Goal: Task Accomplishment & Management: Manage account settings

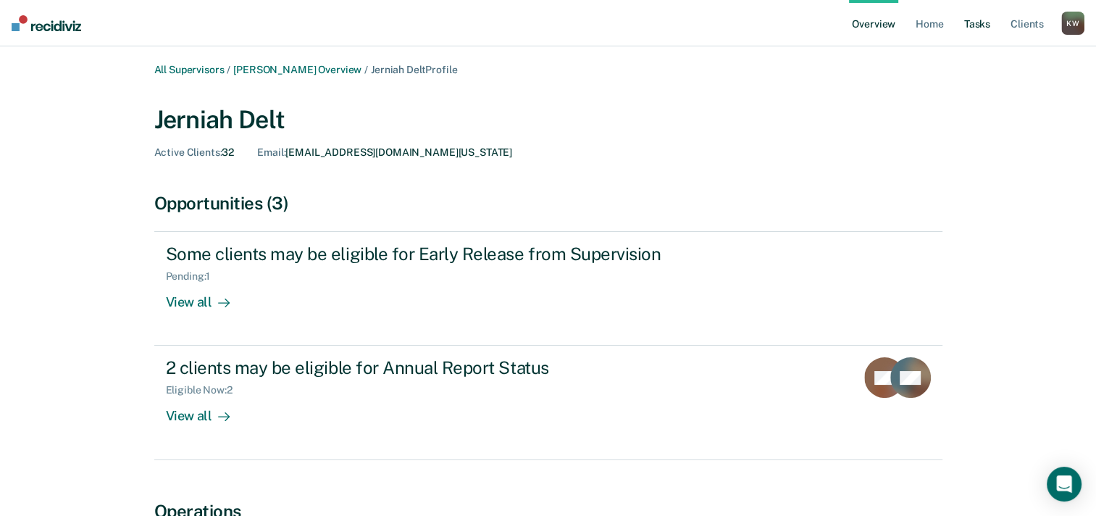
click at [984, 27] on link "Tasks" at bounding box center [977, 23] width 32 height 46
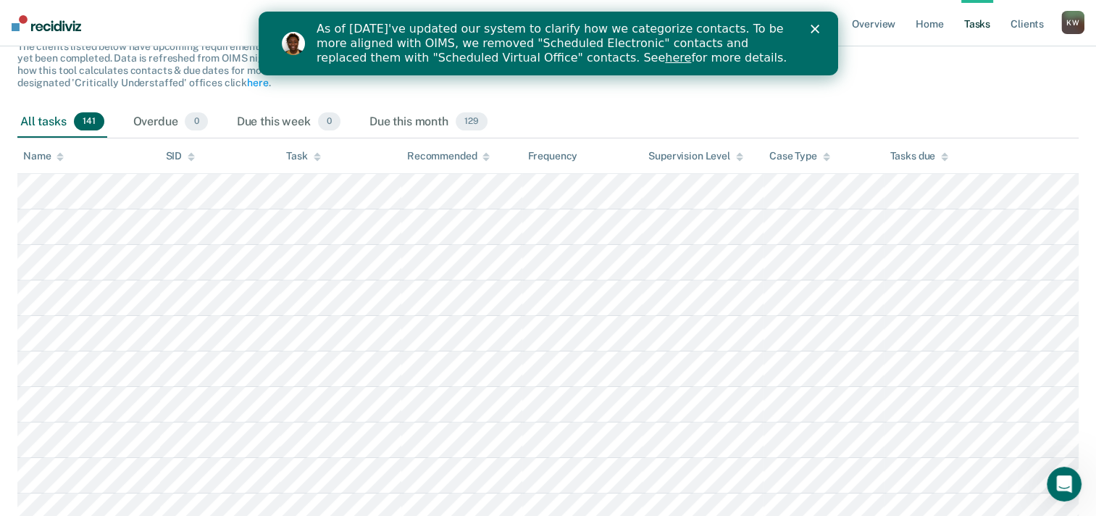
scroll to position [154, 0]
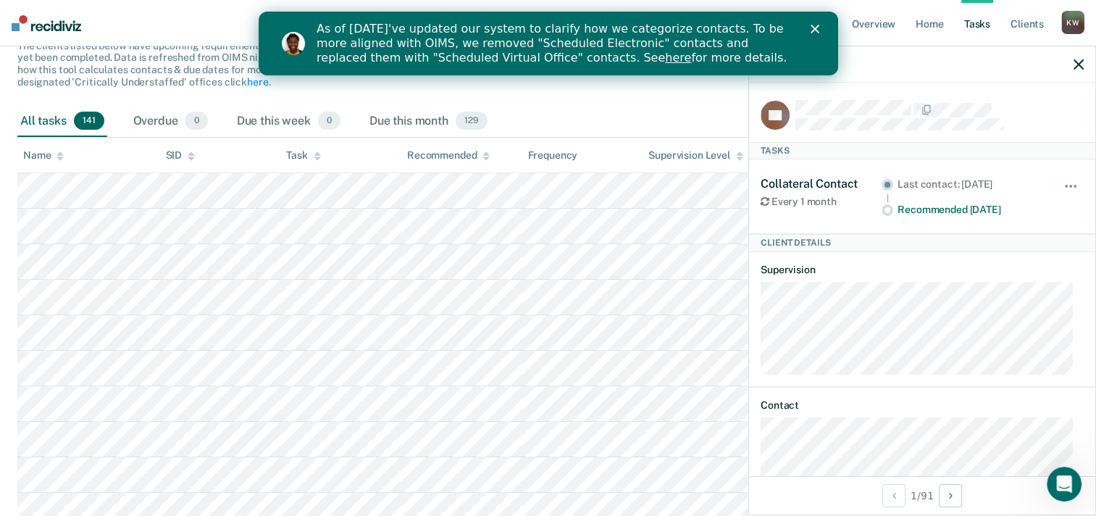
click at [657, 112] on div "All tasks 141 Overdue 0 Due this week 0 Due this month 129" at bounding box center [547, 122] width 1061 height 32
click at [420, 119] on div "Due this month 129" at bounding box center [429, 122] width 124 height 32
click at [479, 117] on span "129" at bounding box center [472, 121] width 32 height 19
click at [1081, 59] on button "button" at bounding box center [1079, 64] width 10 height 12
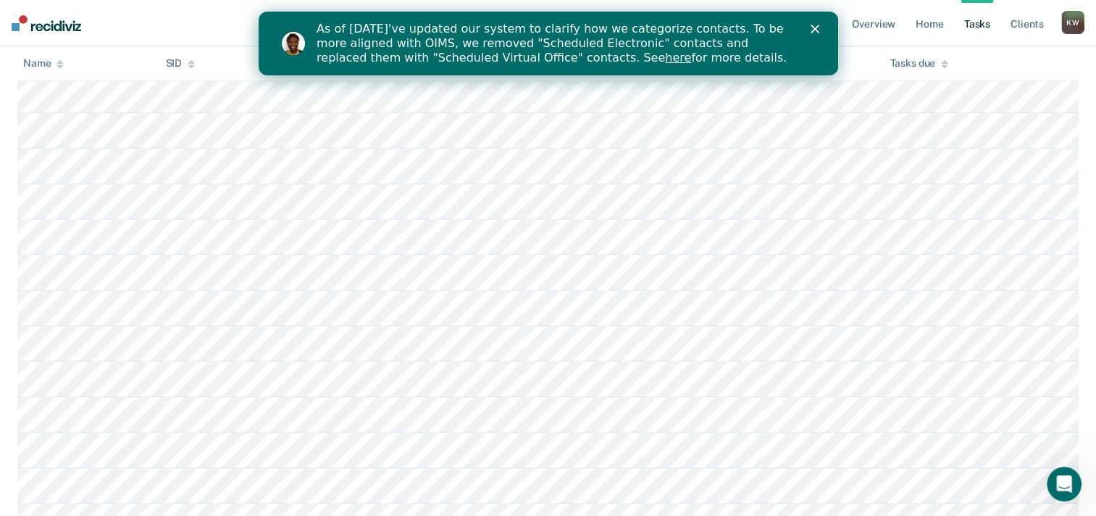
scroll to position [1245, 0]
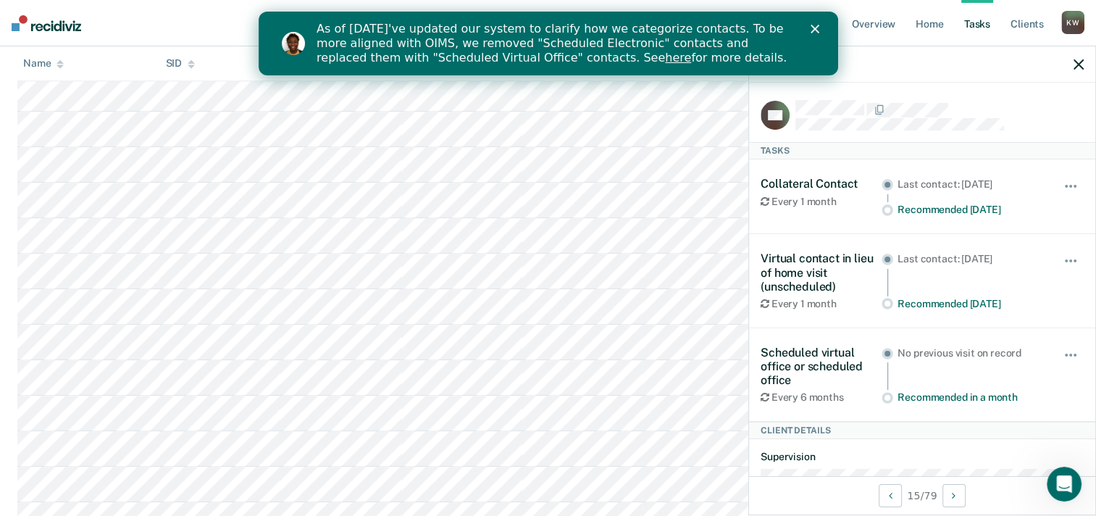
click at [815, 27] on polygon "Close" at bounding box center [814, 29] width 9 height 9
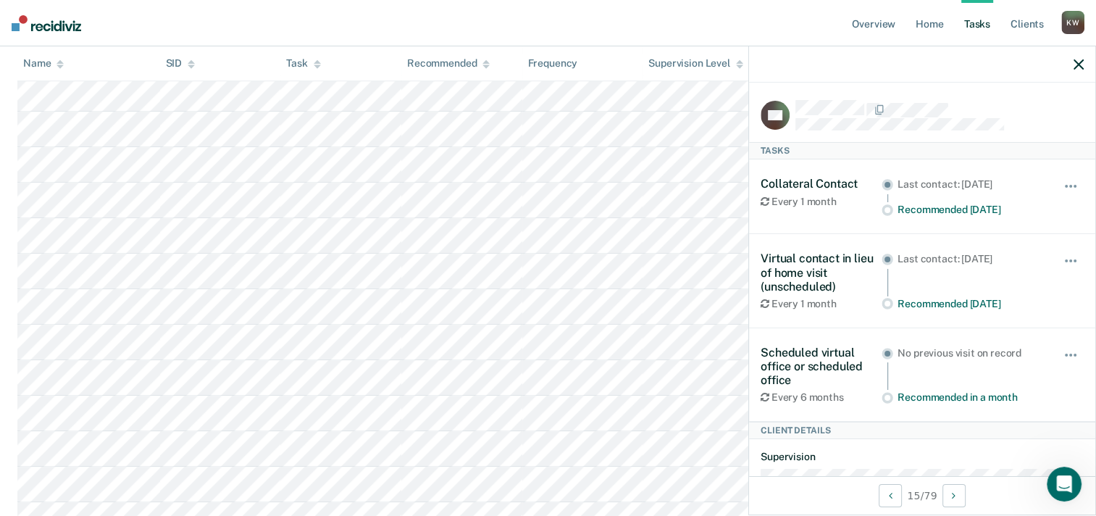
click at [1076, 66] on icon "button" at bounding box center [1079, 64] width 10 height 10
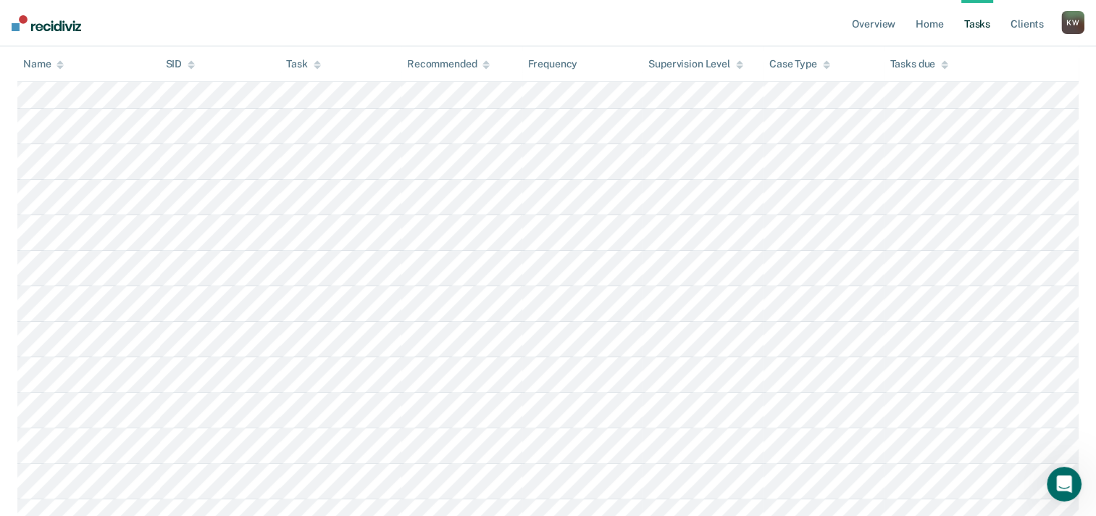
scroll to position [0, 0]
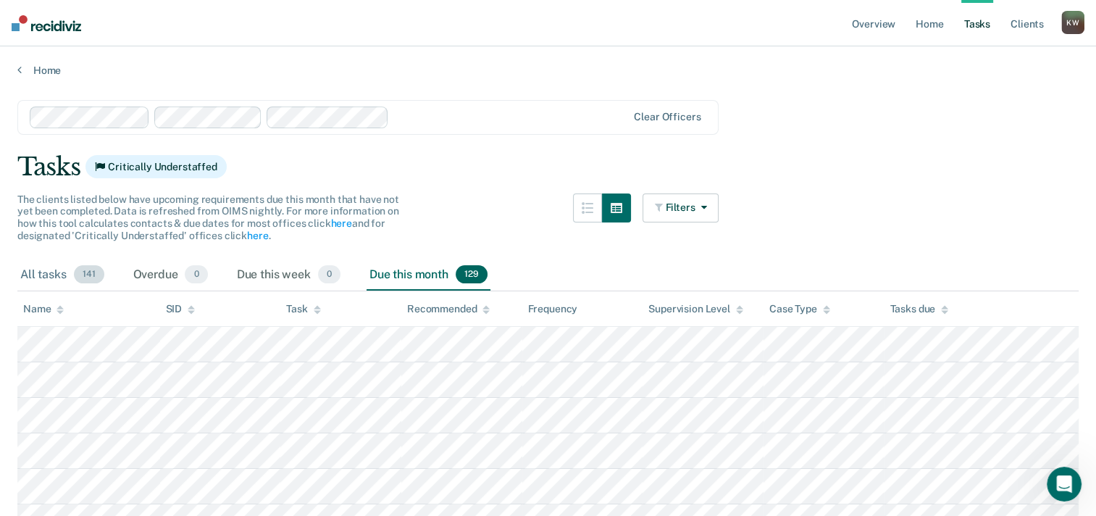
click at [85, 272] on span "141" at bounding box center [89, 274] width 30 height 19
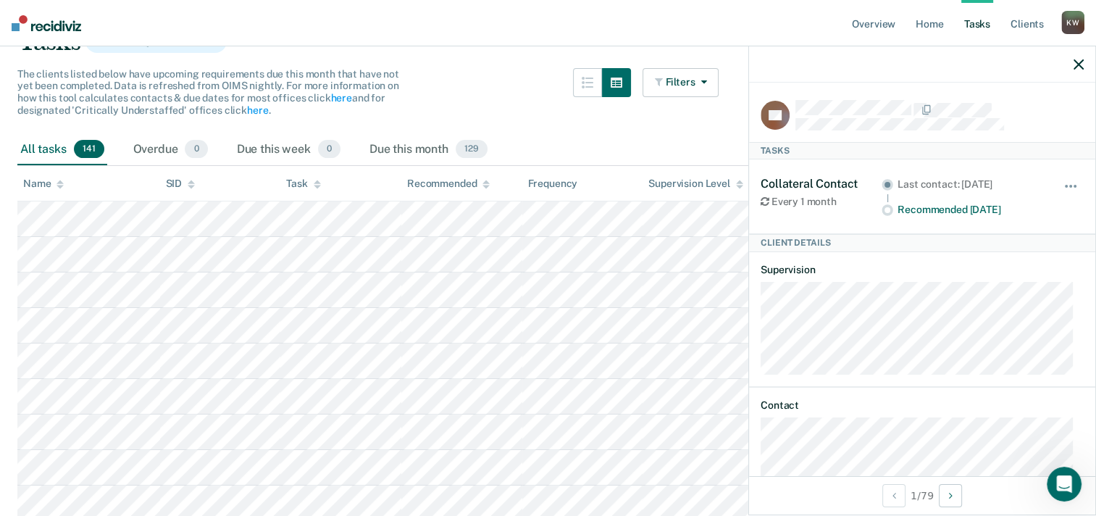
click at [1081, 65] on icon "button" at bounding box center [1079, 64] width 10 height 10
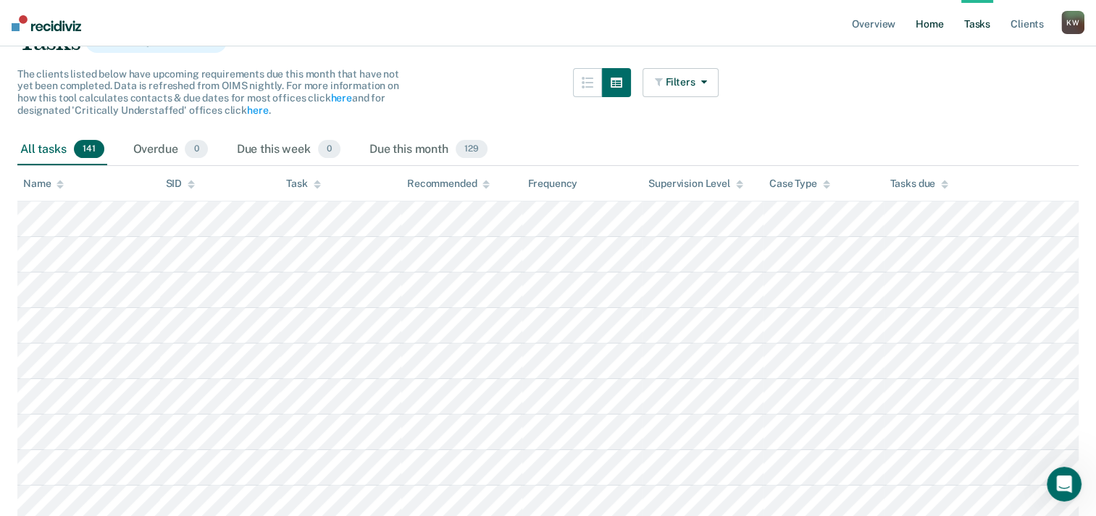
click at [927, 23] on link "Home" at bounding box center [929, 23] width 33 height 46
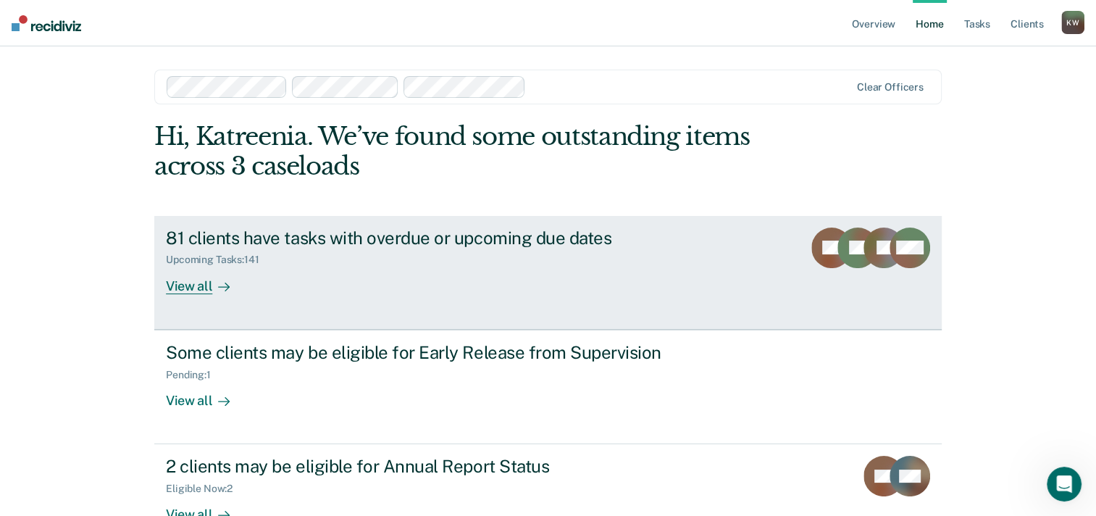
click at [318, 245] on div "81 clients have tasks with overdue or upcoming due dates" at bounding box center [420, 237] width 509 height 21
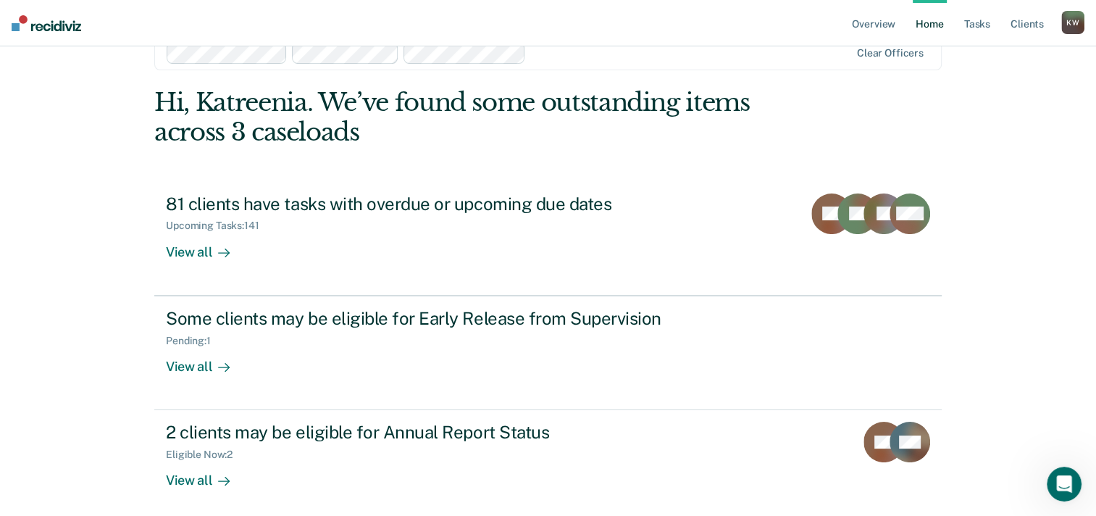
scroll to position [32, 0]
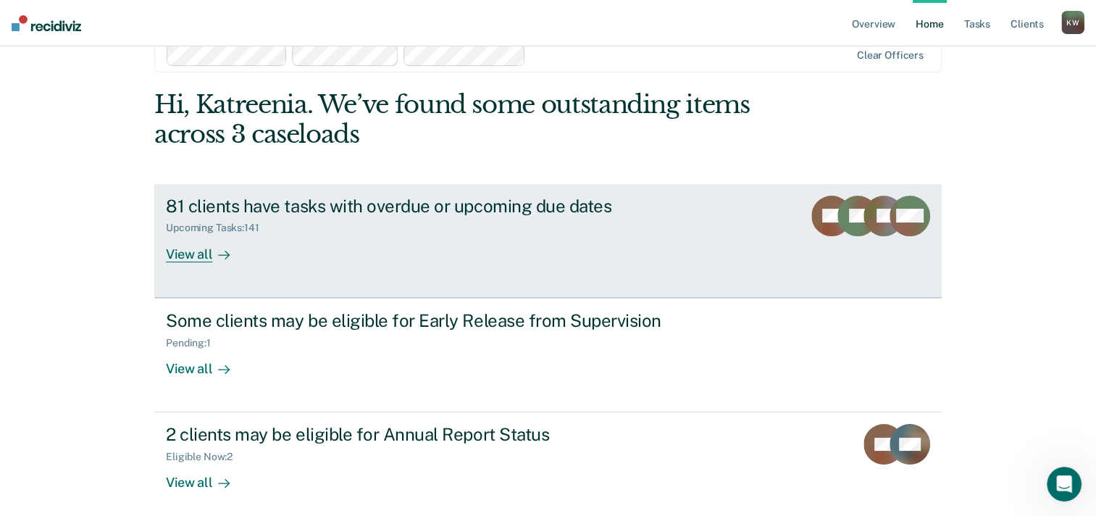
click at [191, 258] on div "View all" at bounding box center [206, 248] width 81 height 28
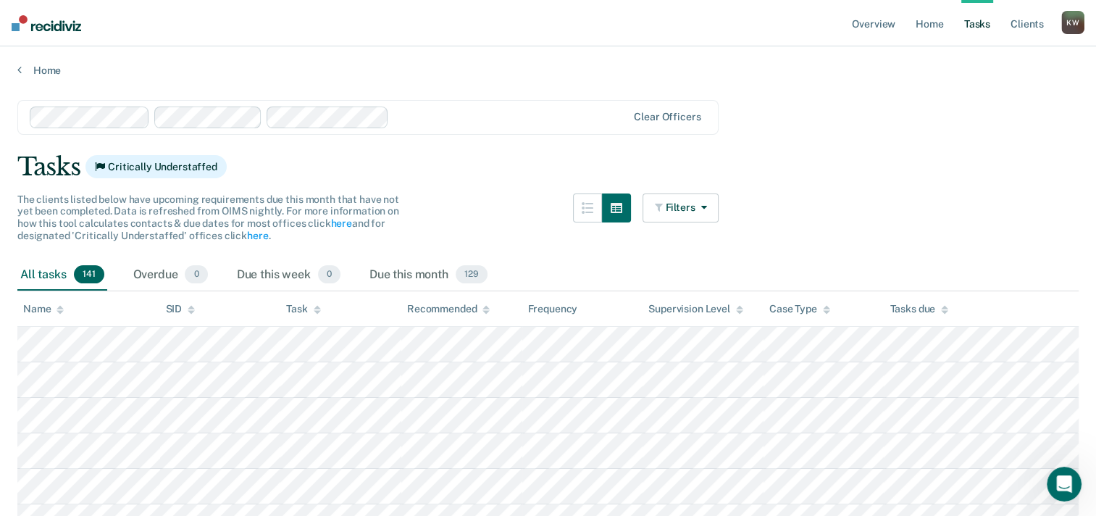
click at [588, 200] on button "button" at bounding box center [587, 207] width 29 height 29
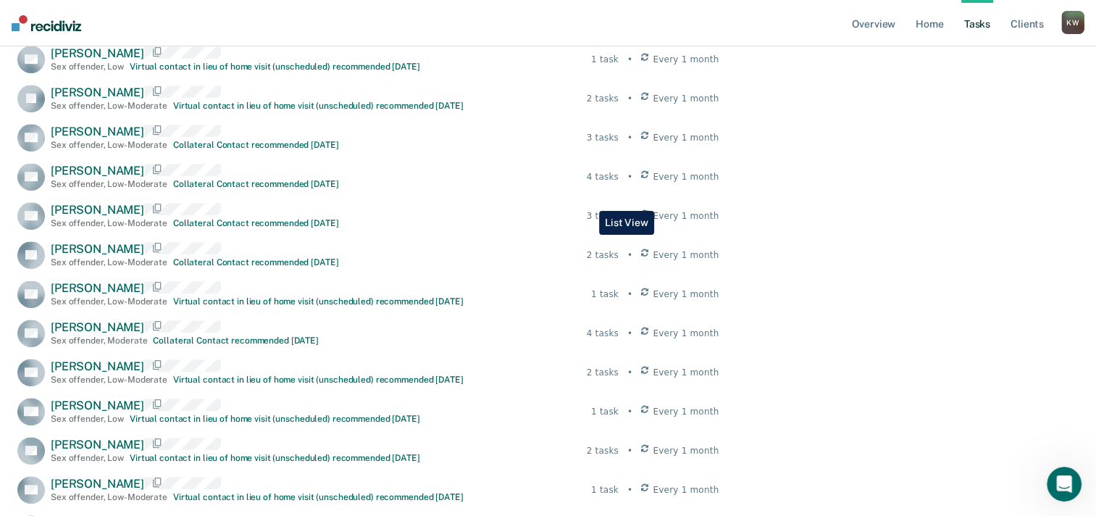
scroll to position [664, 0]
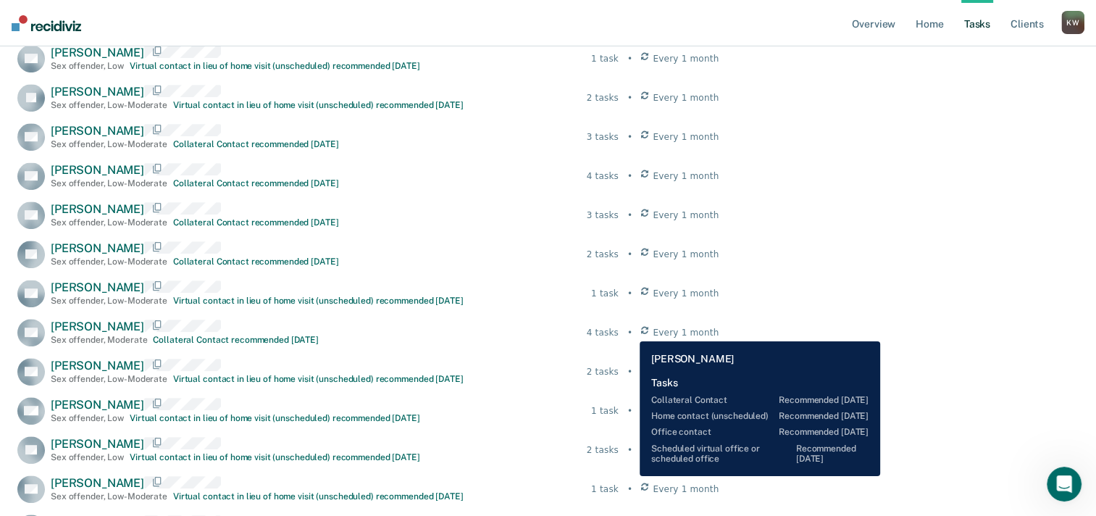
click at [619, 330] on div "4 tasks" at bounding box center [603, 332] width 32 height 13
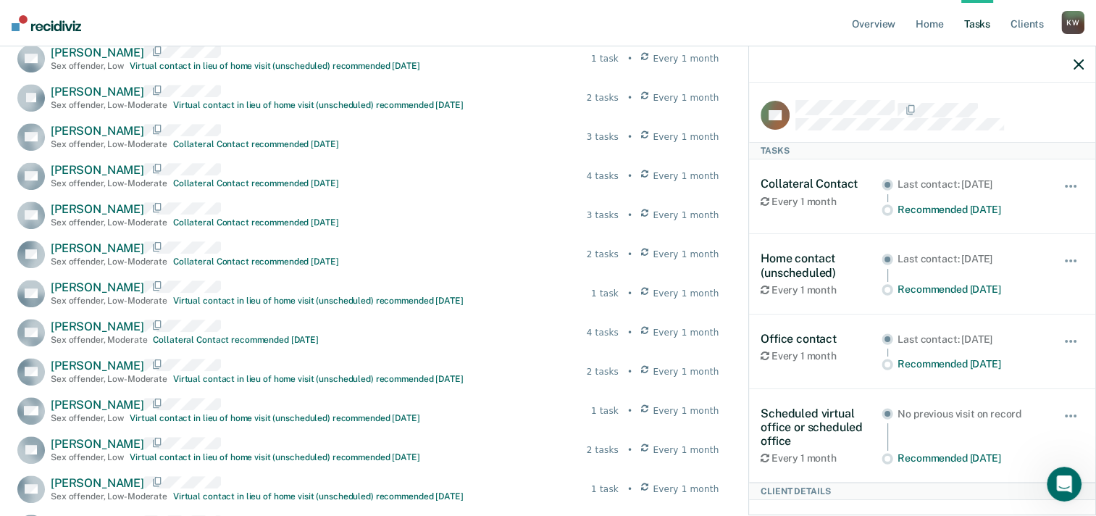
click at [1076, 64] on icon "button" at bounding box center [1079, 64] width 10 height 10
